Goal: Task Accomplishment & Management: Manage account settings

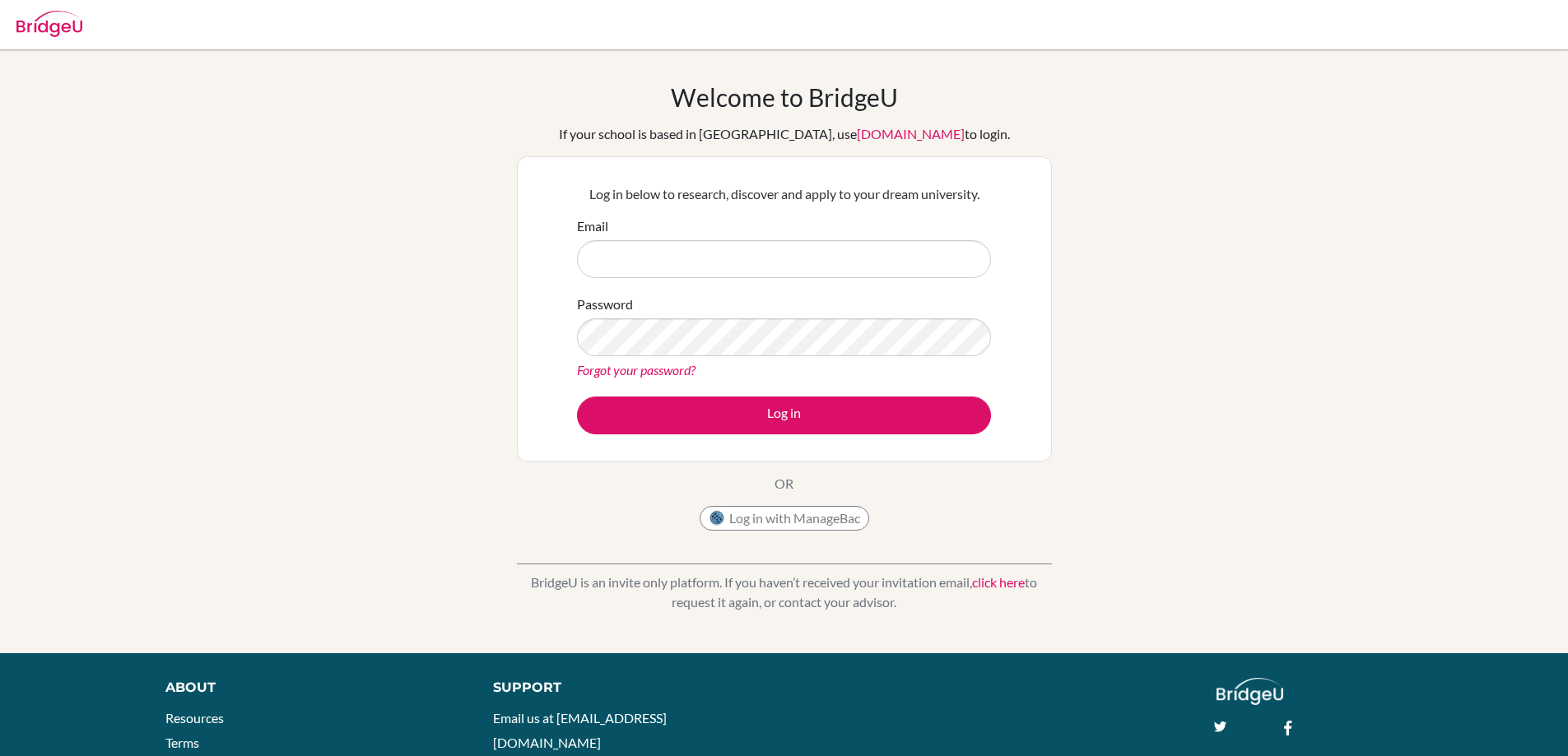
click at [993, 582] on link "click here" at bounding box center [999, 582] width 53 height 15
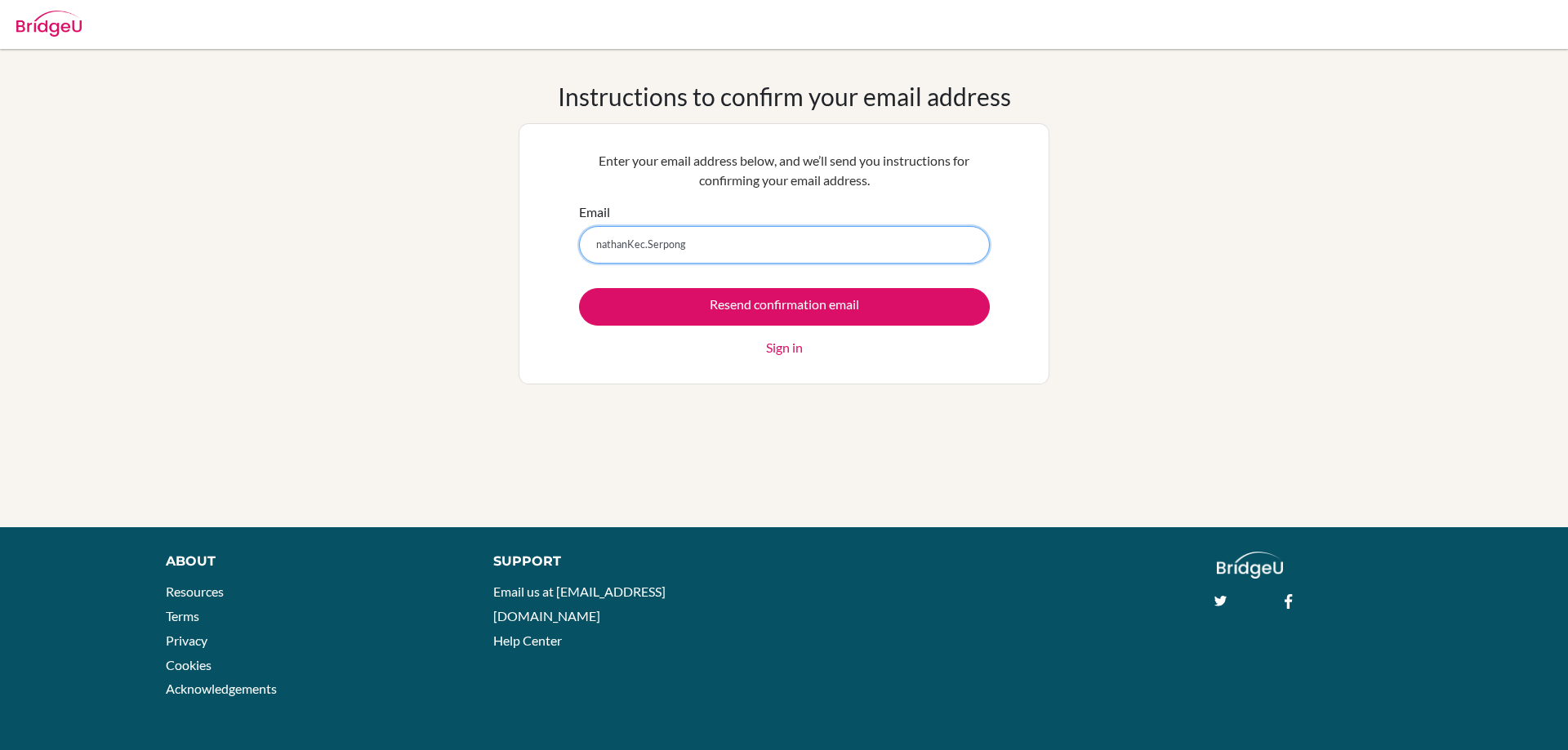
paste input "_2310021@mis.sch.id"
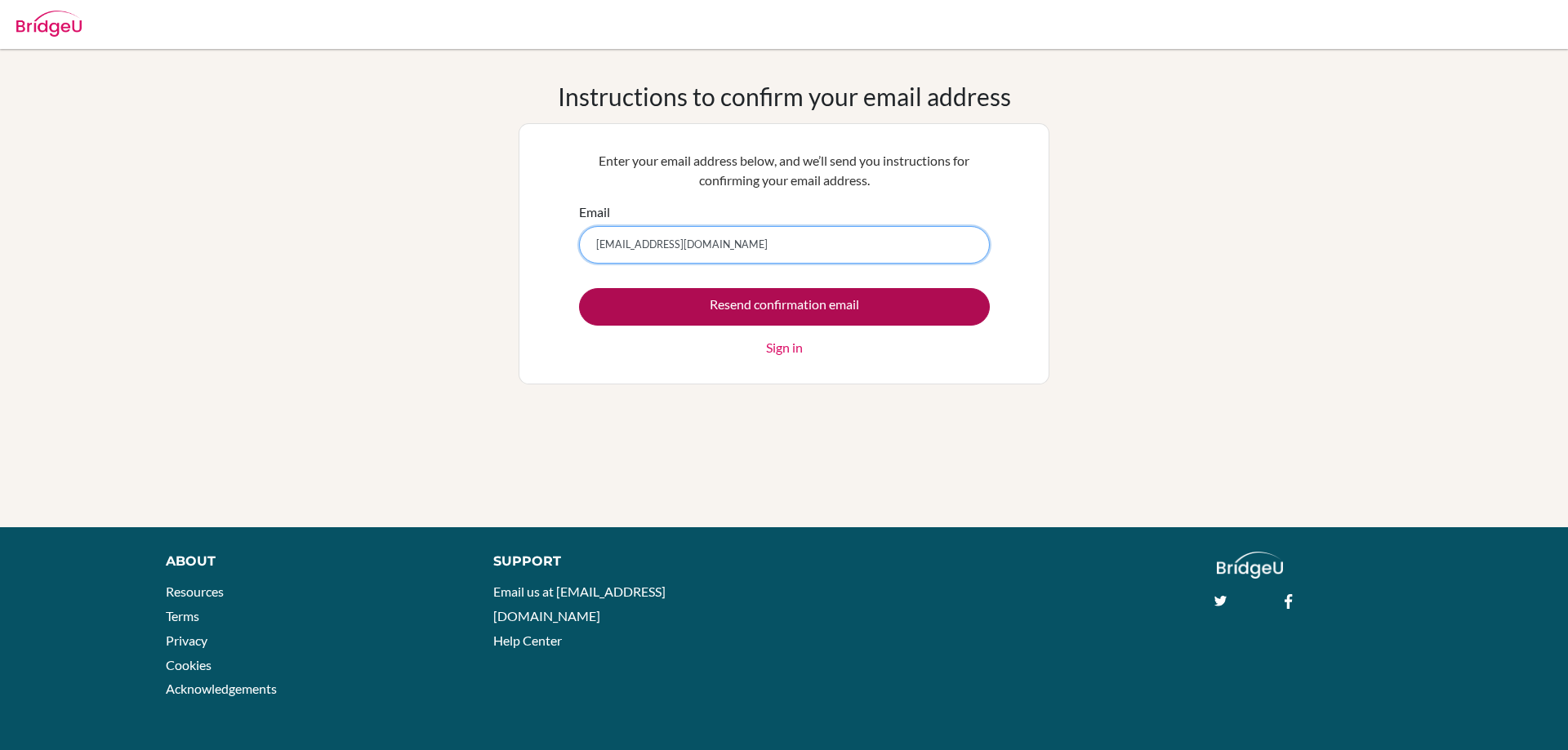
type input "nathan_2310021@mis.sch.id"
click at [733, 302] on input "Resend confirmation email" at bounding box center [784, 307] width 410 height 38
